Goal: Navigation & Orientation: Find specific page/section

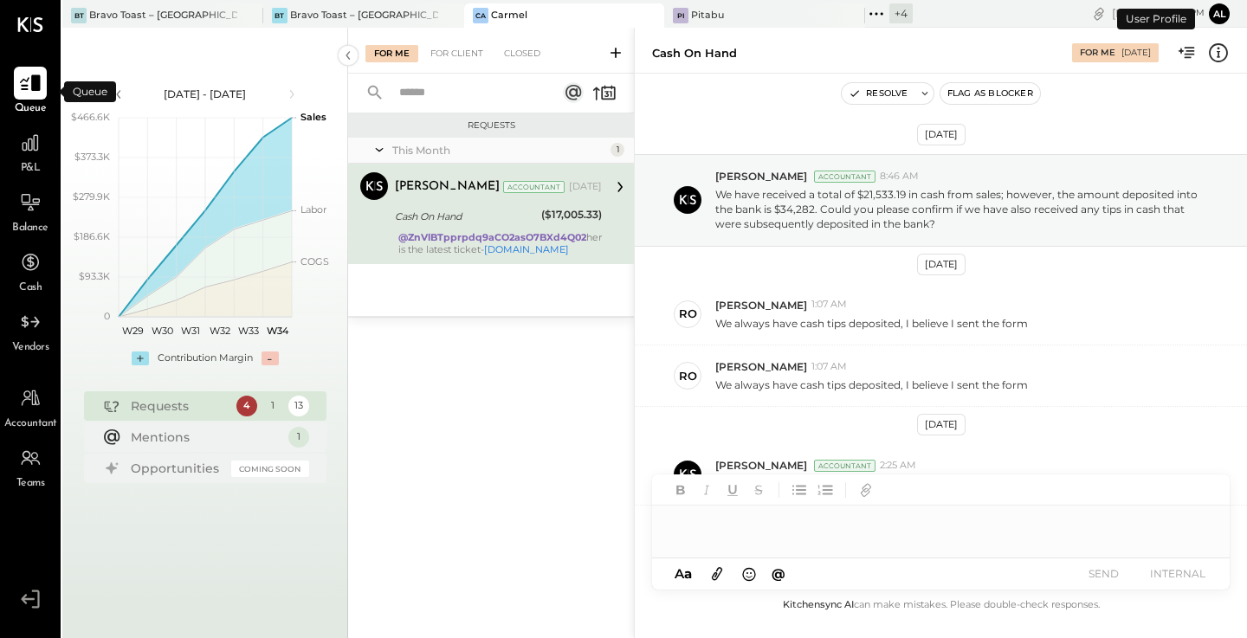
scroll to position [352, 0]
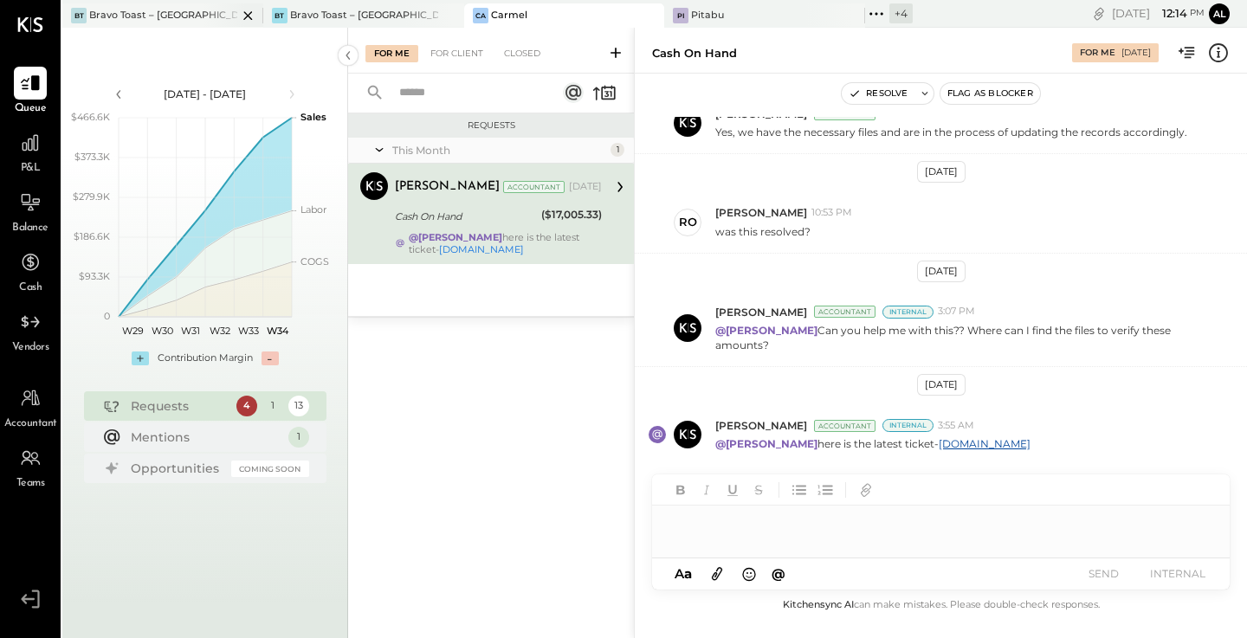
click at [178, 13] on div "Bravo Toast – [GEOGRAPHIC_DATA]" at bounding box center [163, 16] width 148 height 14
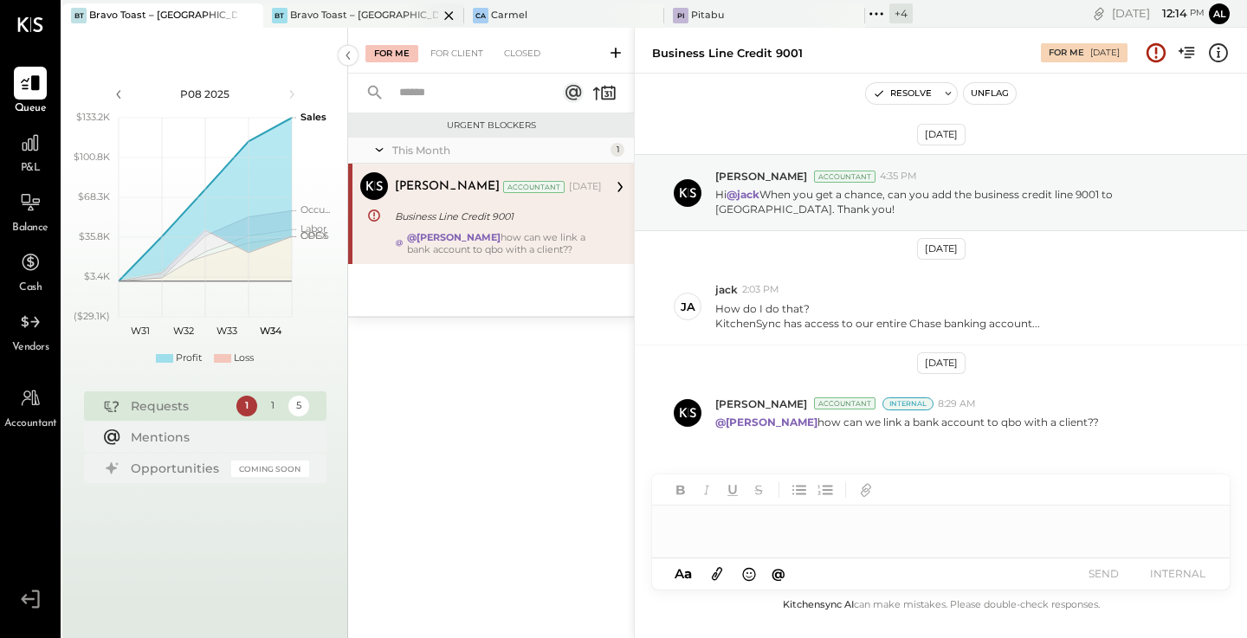
click at [327, 13] on div "Bravo Toast – [GEOGRAPHIC_DATA]" at bounding box center [364, 16] width 148 height 14
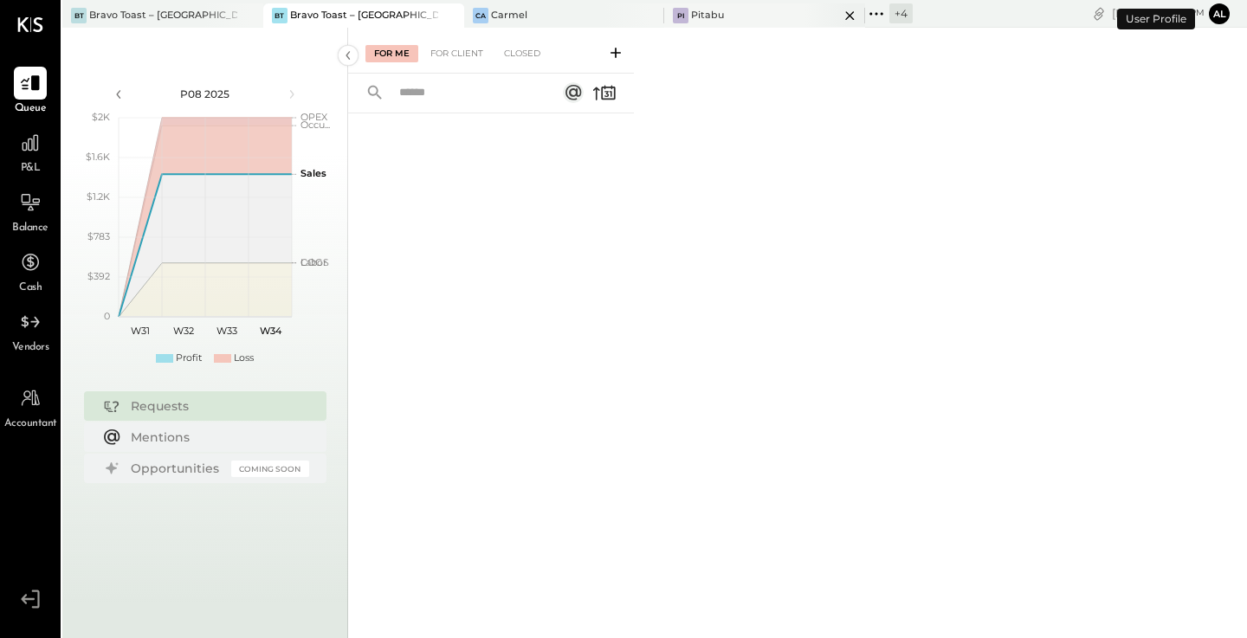
click at [694, 14] on div "Pi Pitabu" at bounding box center [751, 16] width 175 height 16
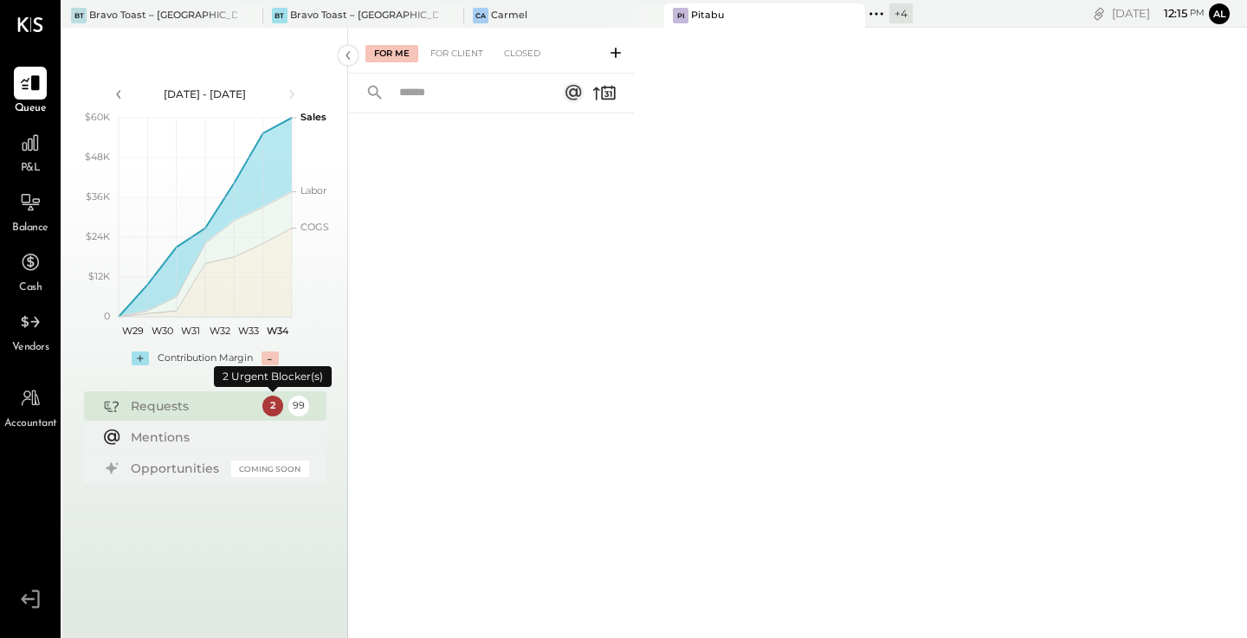
click at [272, 409] on div "2" at bounding box center [272, 406] width 21 height 21
